Goal: Task Accomplishment & Management: Manage account settings

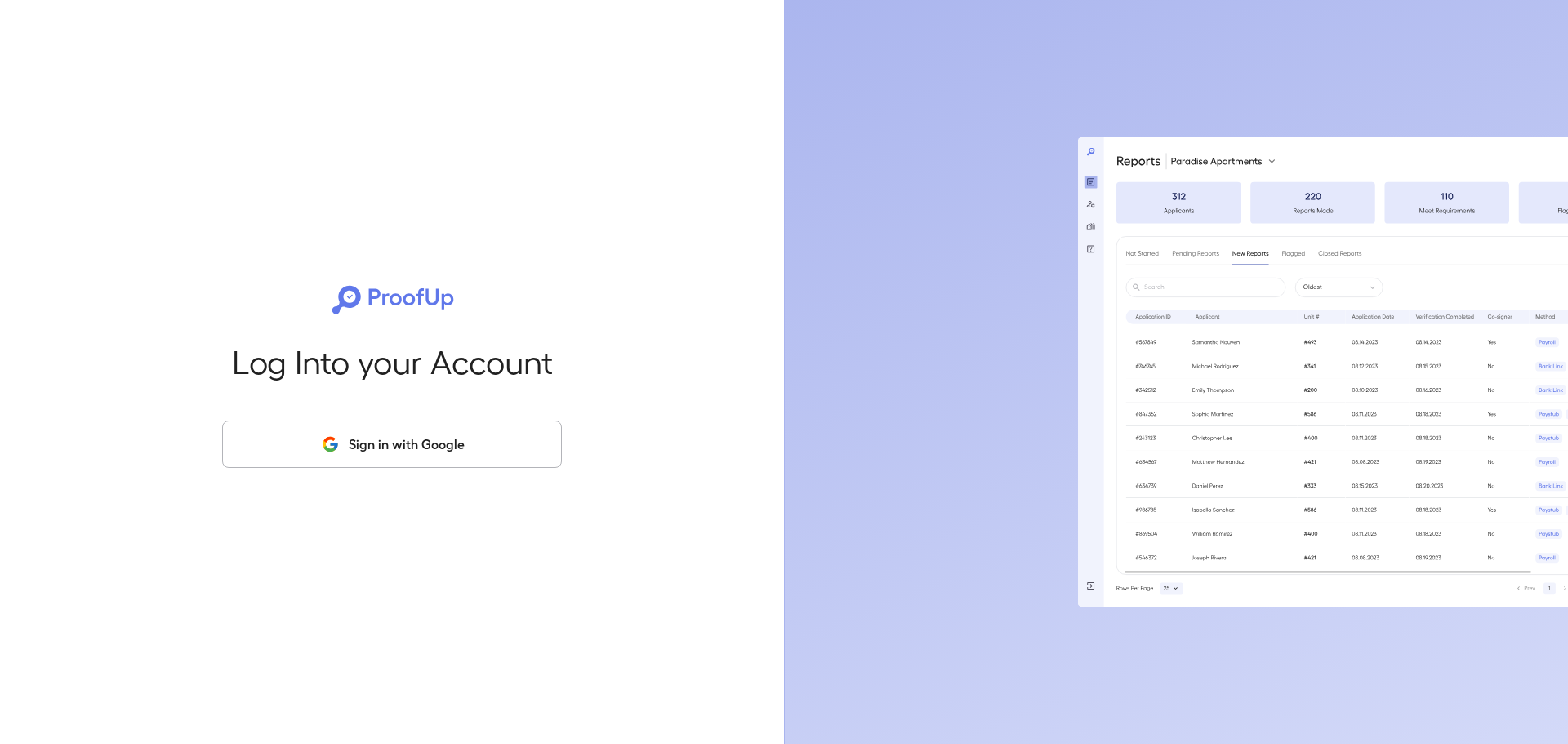
click at [484, 429] on button "Sign in with Google" at bounding box center [392, 444] width 340 height 48
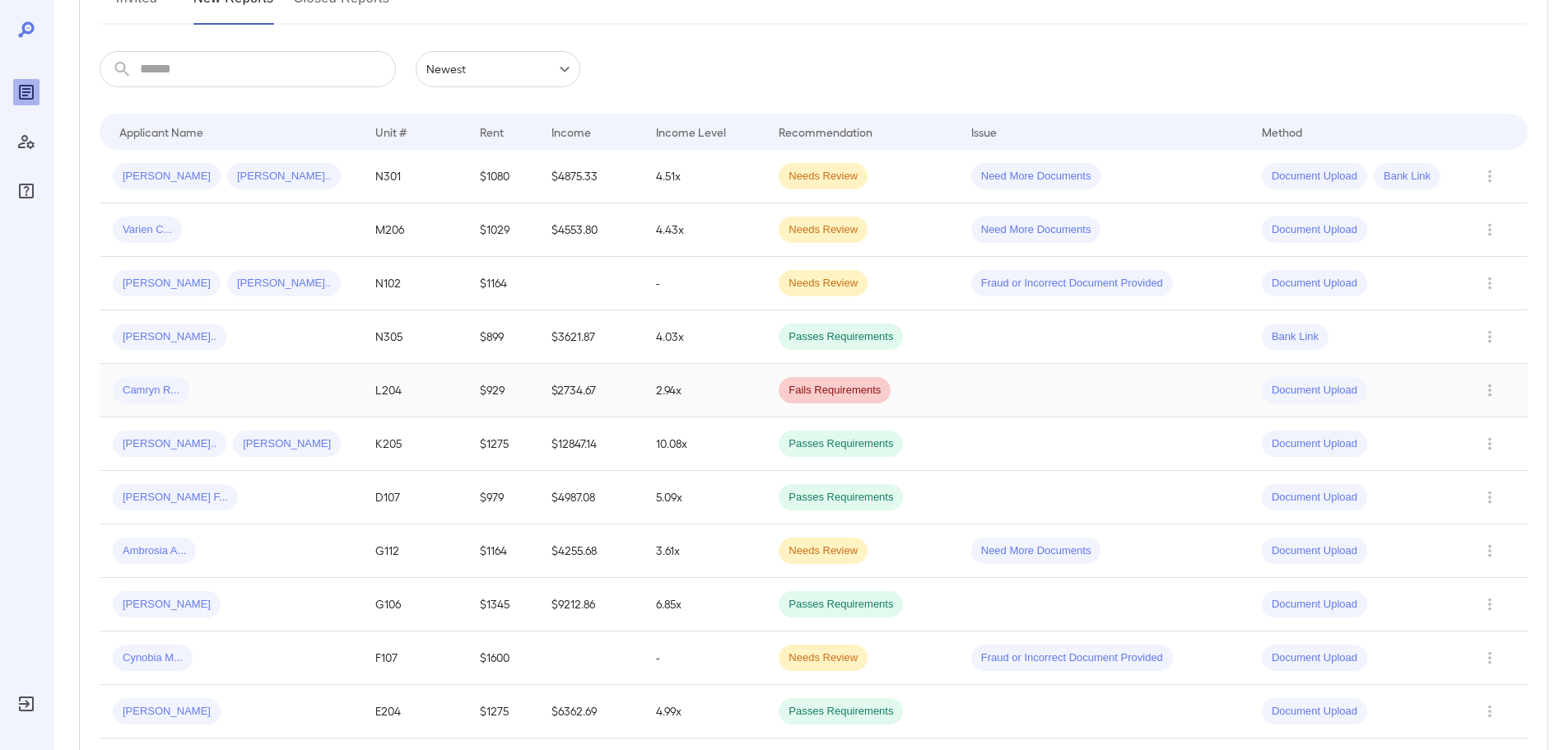
scroll to position [246, 0]
click at [573, 654] on td at bounding box center [590, 657] width 104 height 53
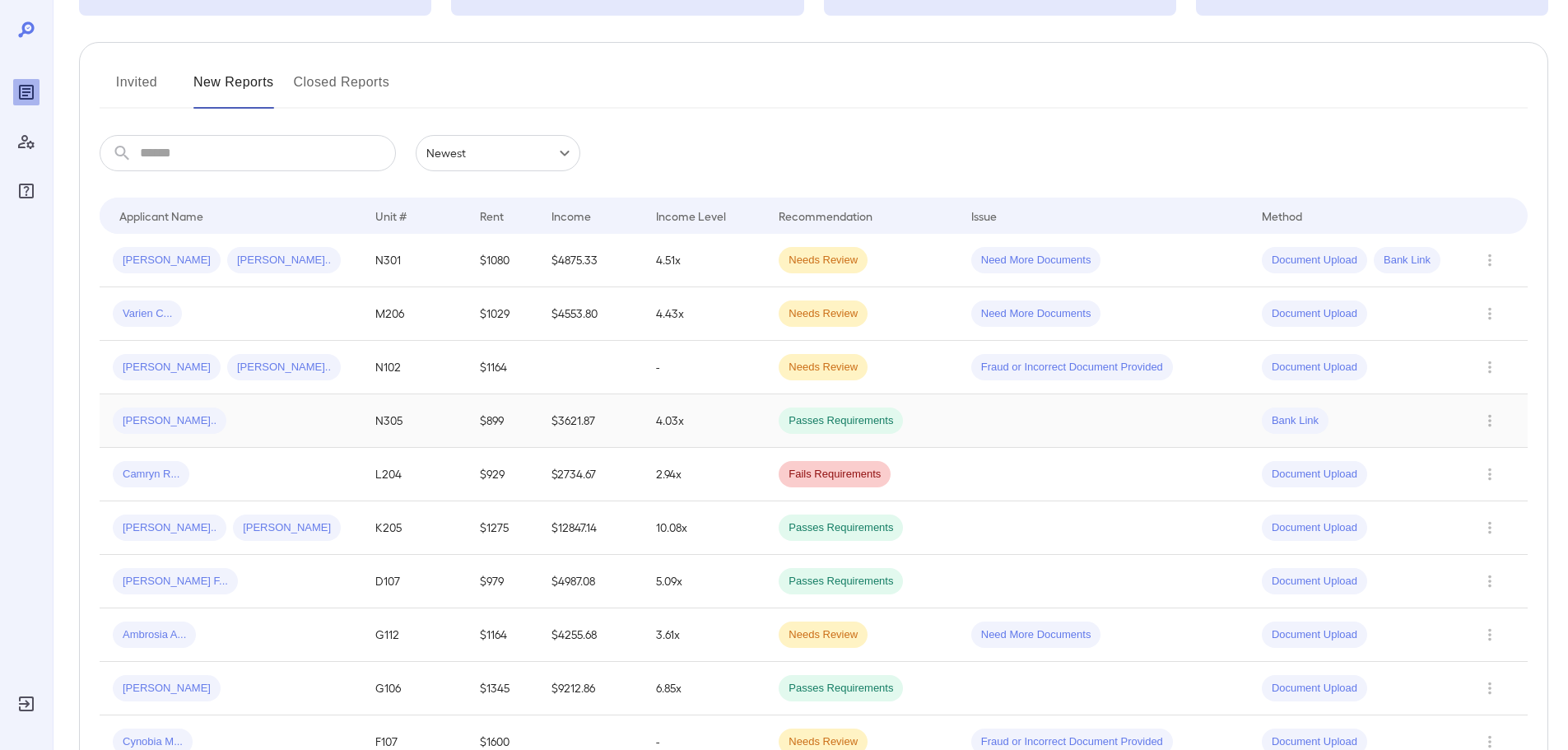
scroll to position [329, 0]
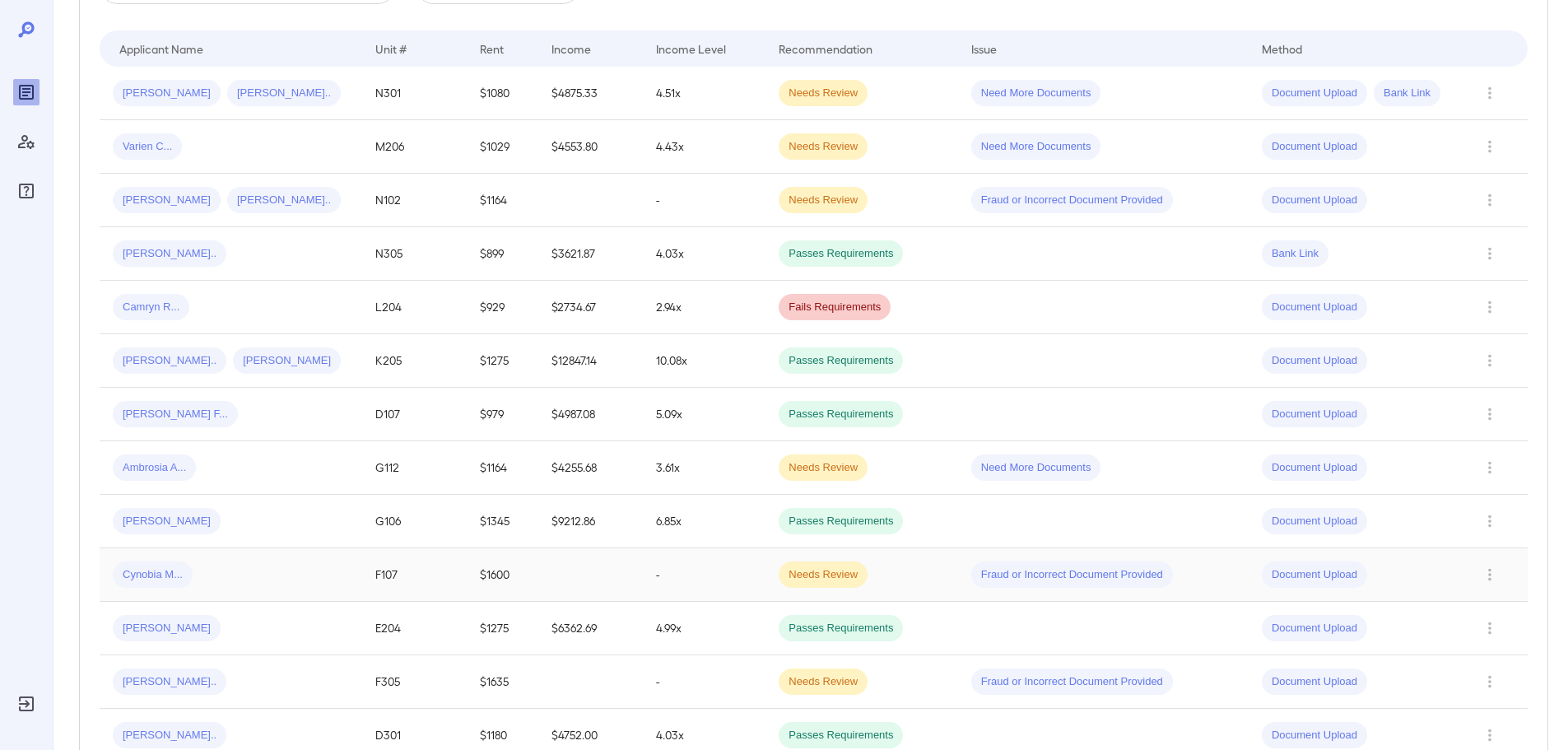
click at [231, 576] on div "Cynobia M..." at bounding box center [230, 575] width 236 height 27
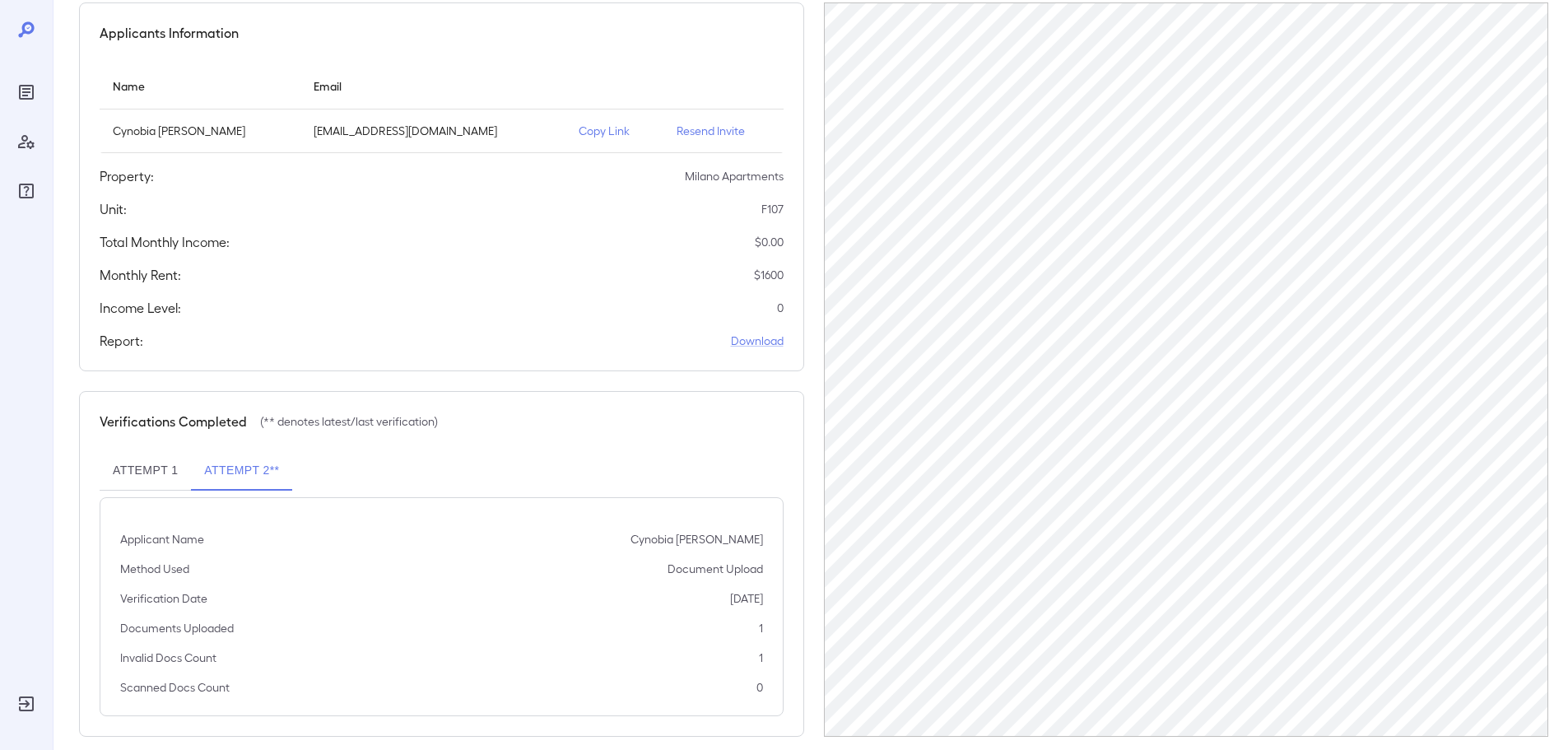
scroll to position [165, 0]
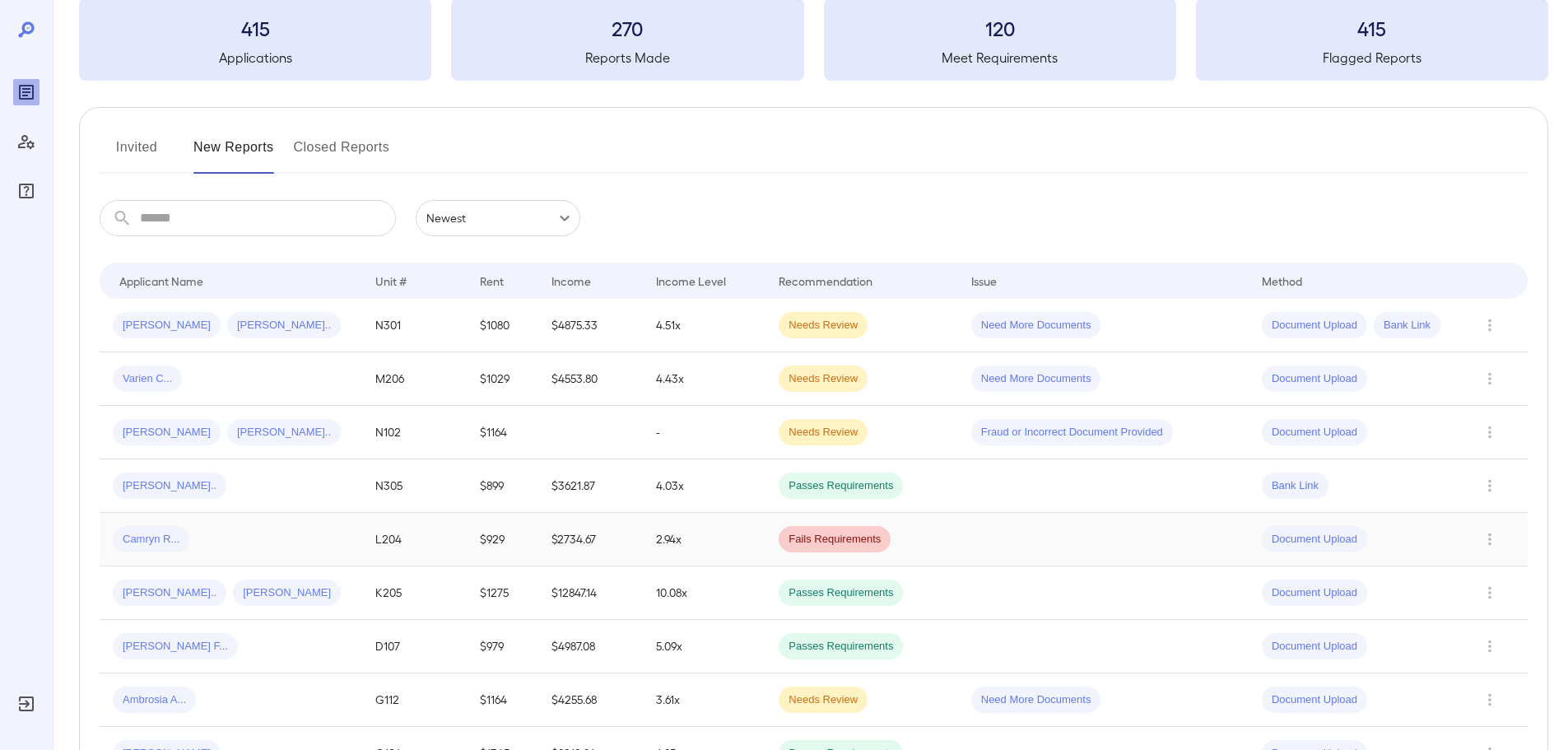
scroll to position [329, 0]
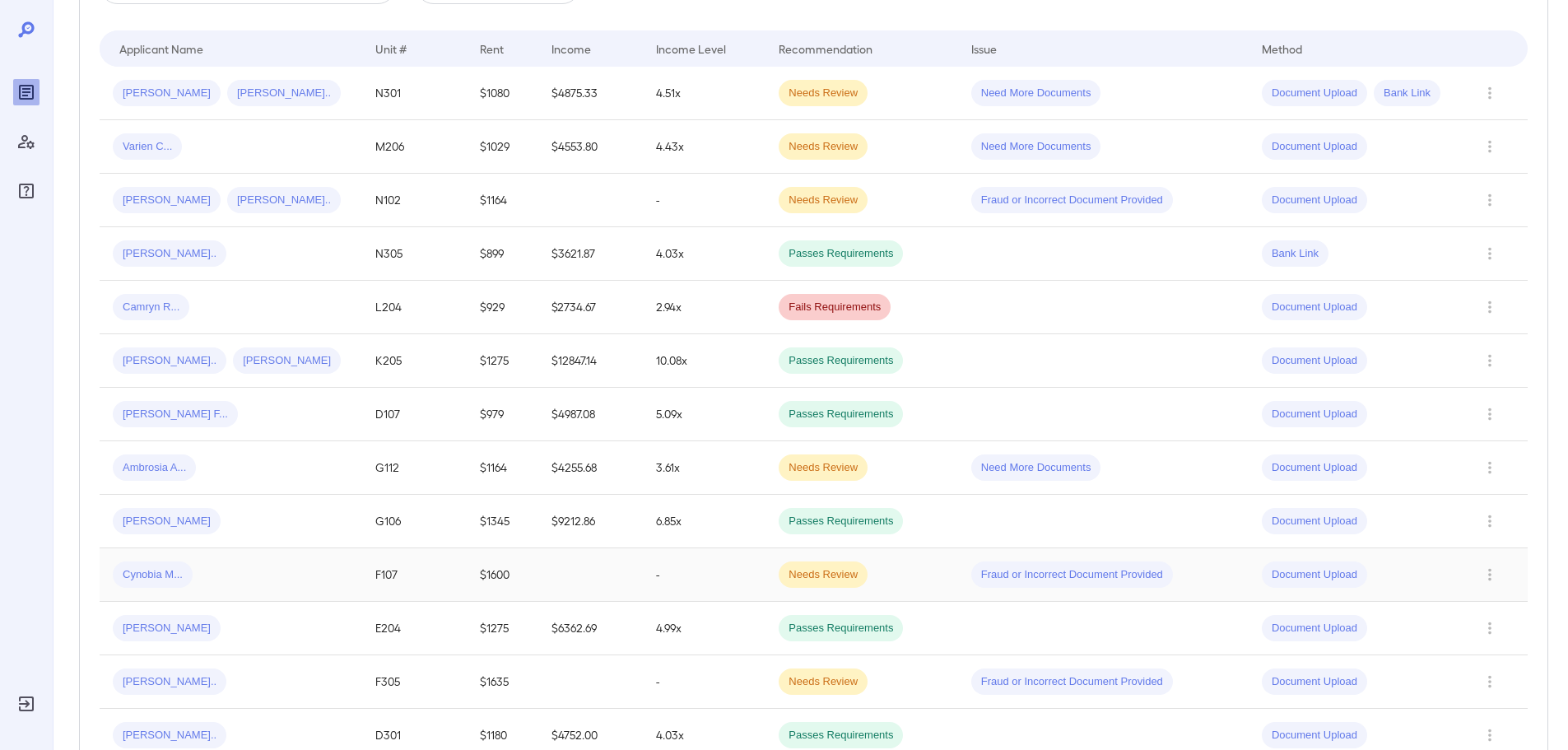
click at [325, 588] on td "Cynobia M..." at bounding box center [230, 575] width 263 height 53
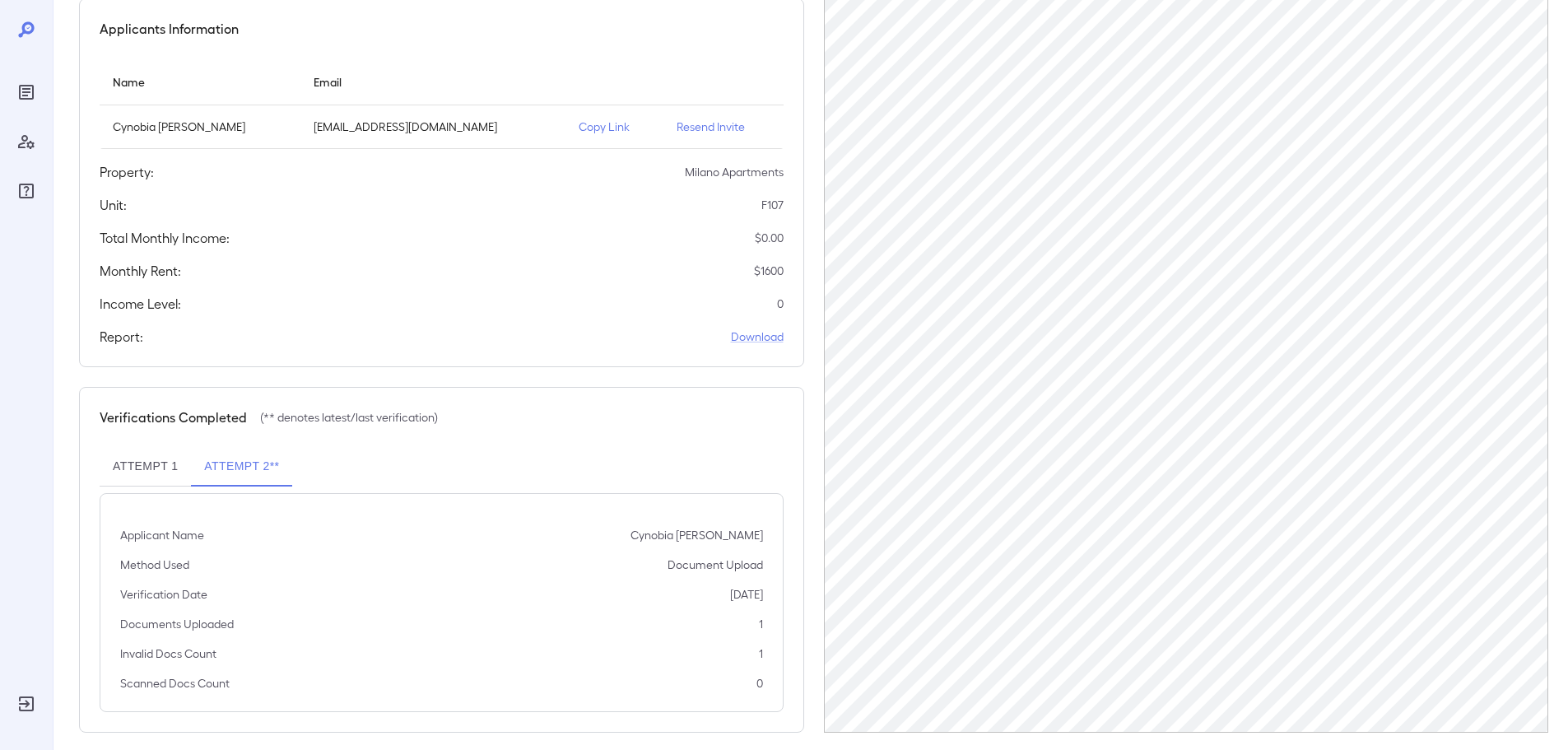
scroll to position [165, 0]
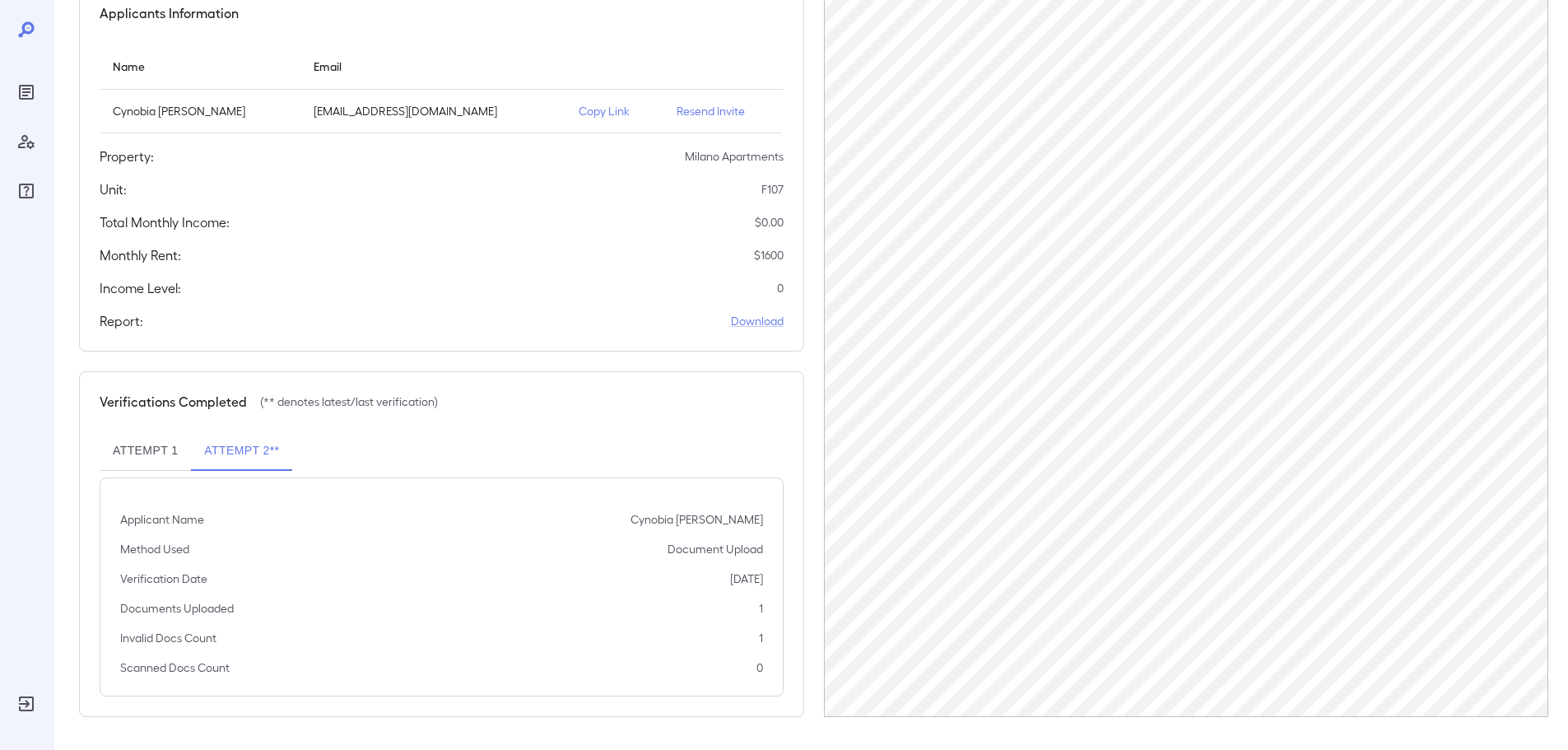
click at [699, 108] on p "Resend Invite" at bounding box center [723, 111] width 93 height 16
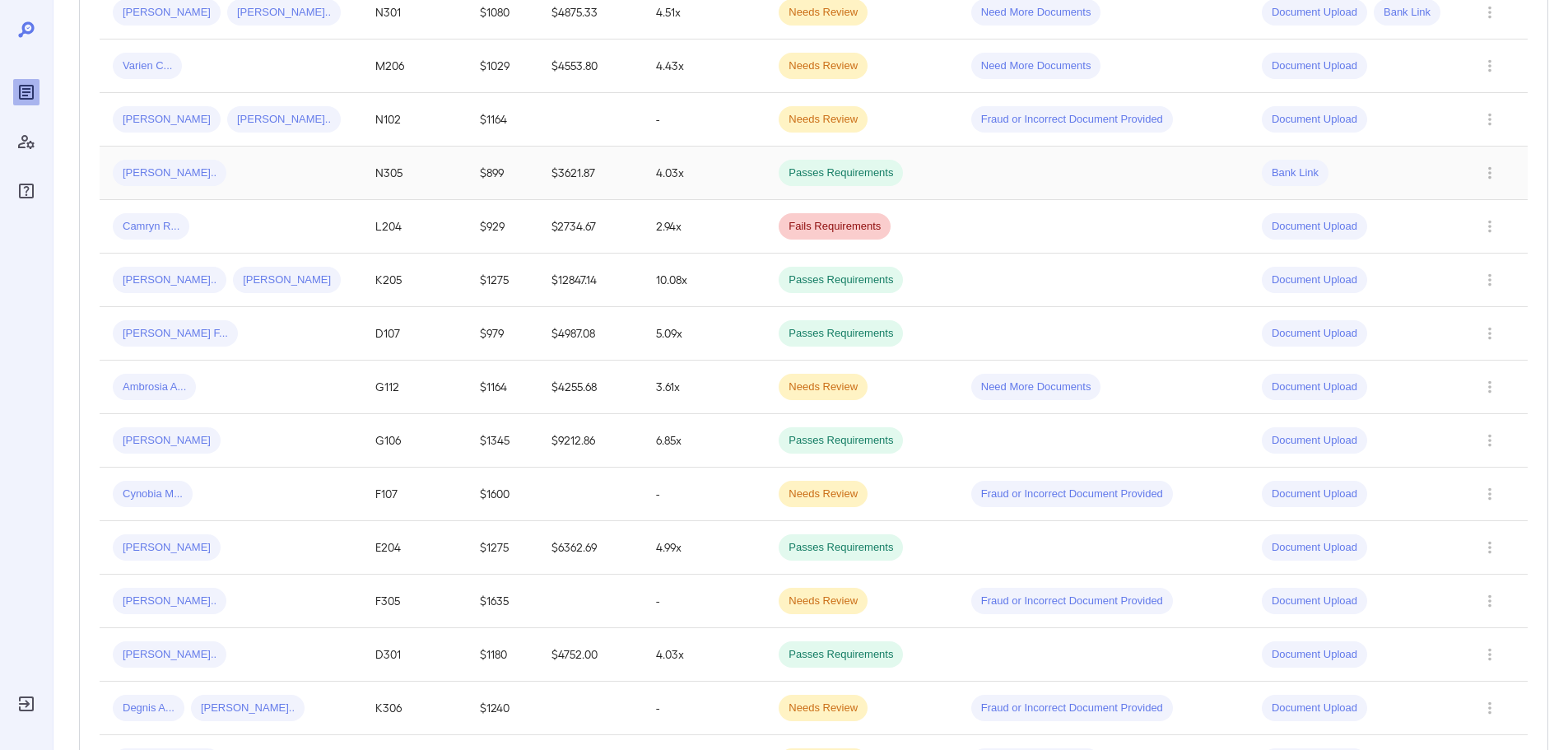
scroll to position [411, 0]
click at [165, 494] on span "Cynobia M..." at bounding box center [153, 493] width 80 height 16
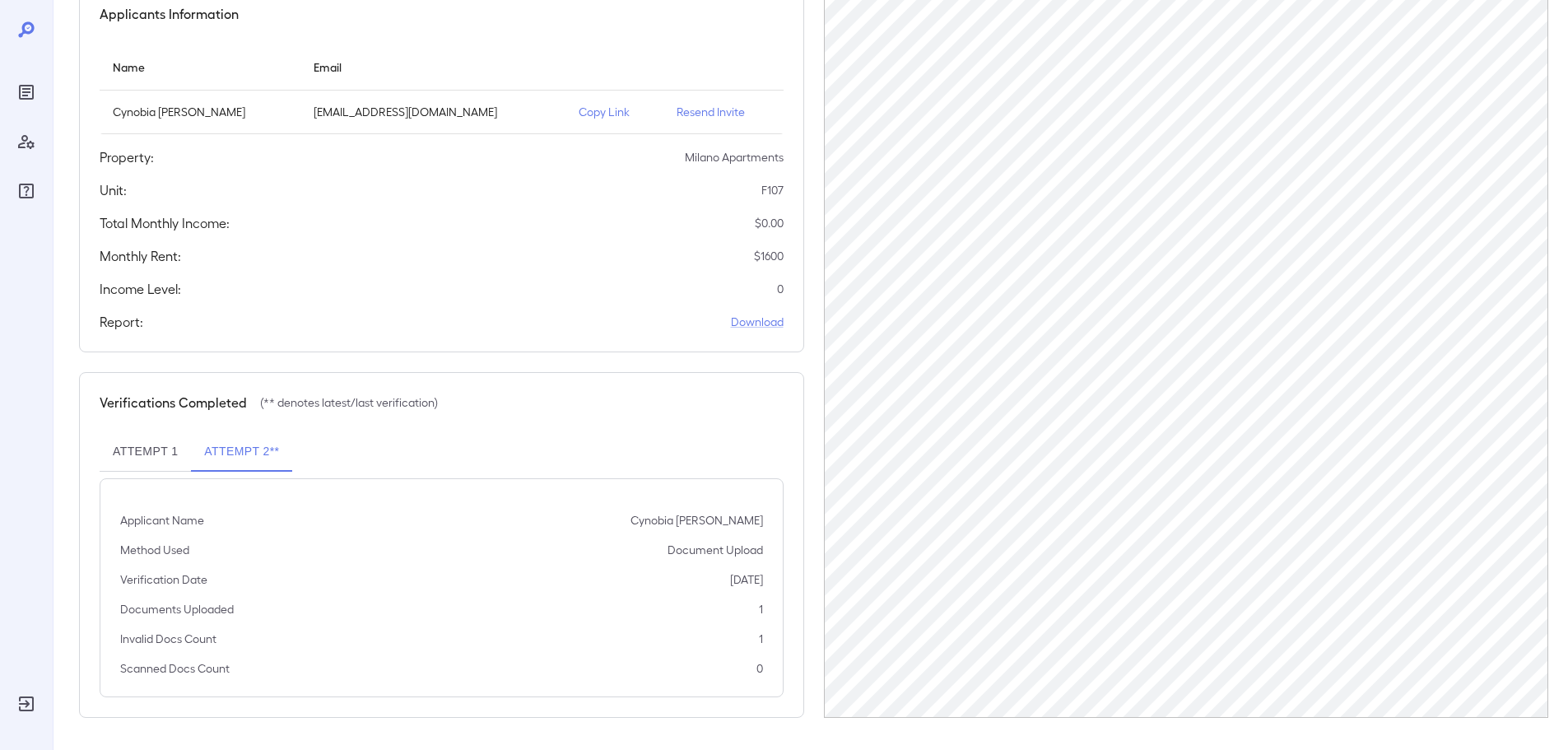
scroll to position [165, 0]
